Goal: Complete application form

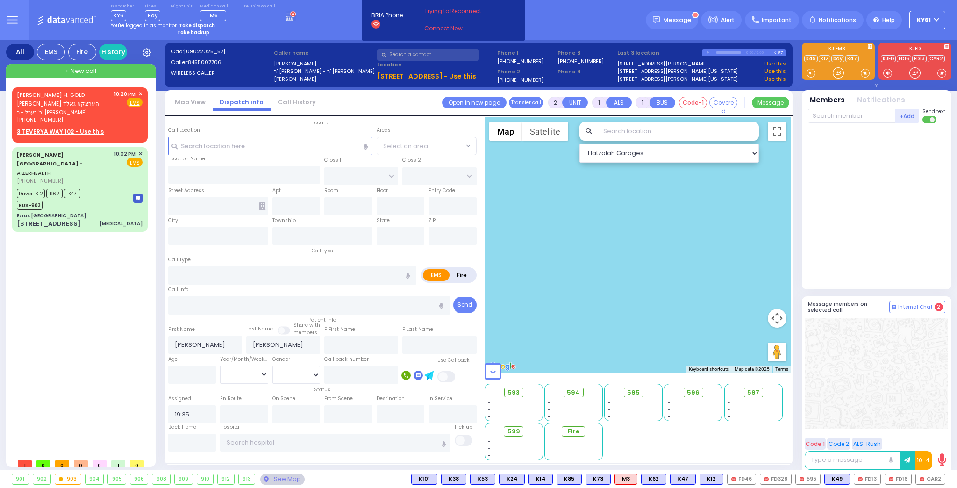
select select
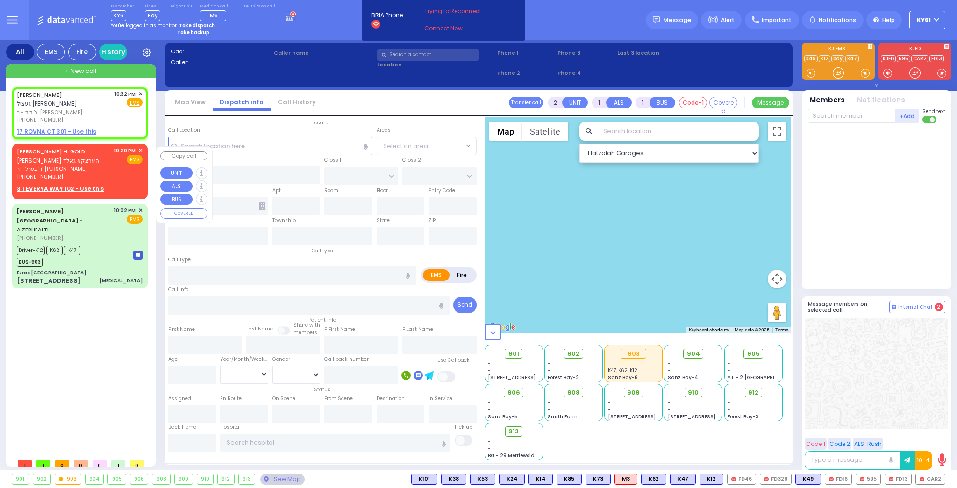
select select
radio input "true"
type input "[PERSON_NAME]"
select select
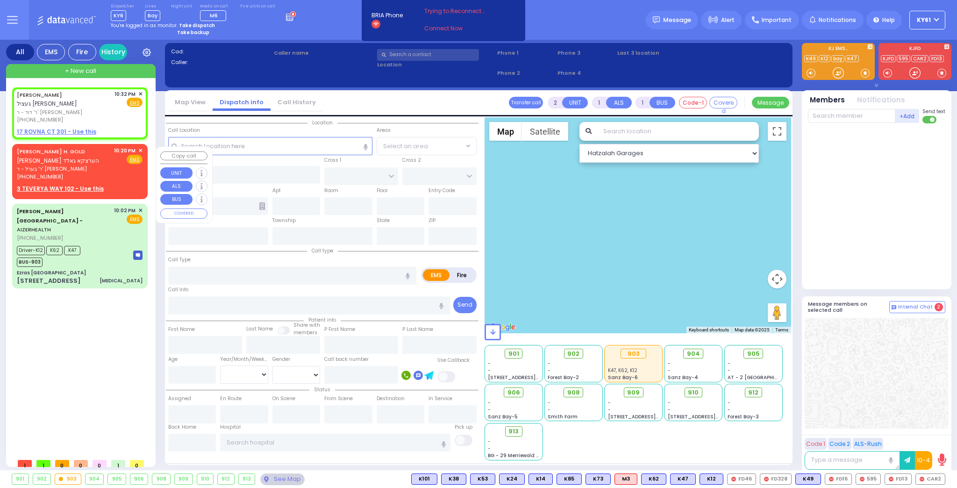
type input "22:32"
select select "Hatzalah Garages"
